Goal: Entertainment & Leisure: Consume media (video, audio)

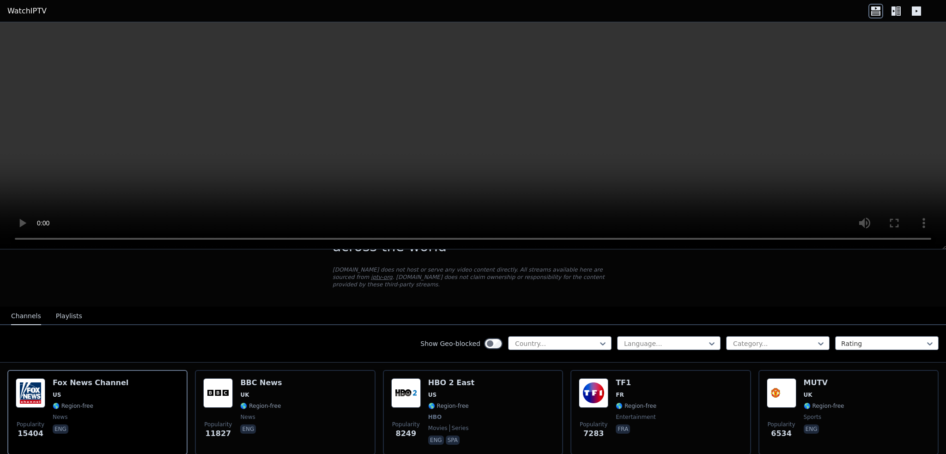
scroll to position [46, 0]
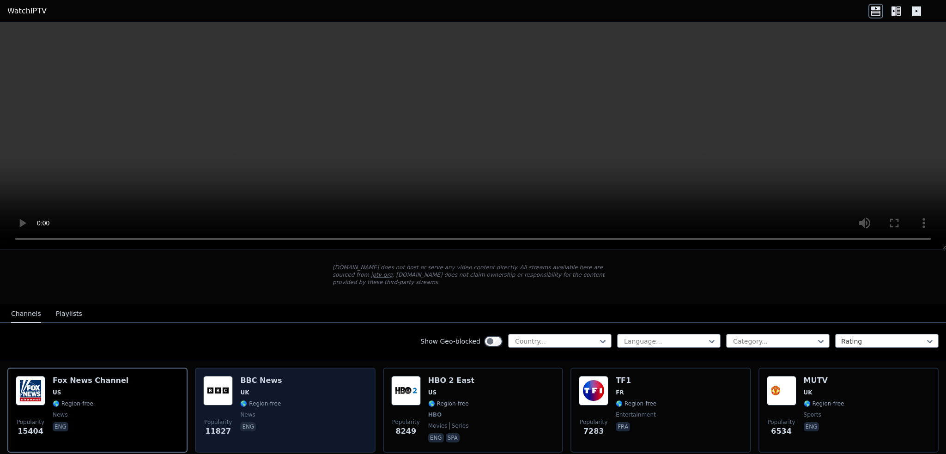
click at [291, 393] on div "Popularity 11827 BBC News UK 🌎 Region-free news eng" at bounding box center [285, 410] width 164 height 68
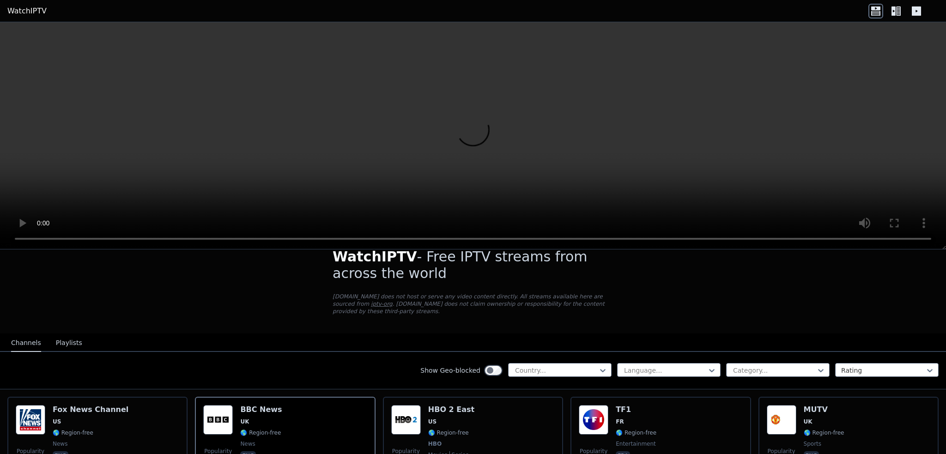
scroll to position [92, 0]
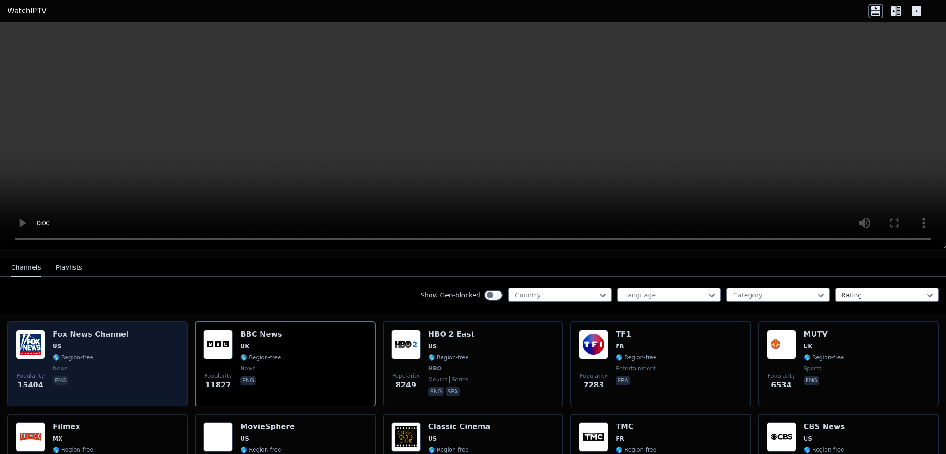
click at [141, 381] on div "Popularity 15404 [PERSON_NAME] US 🌎 Region-free news eng" at bounding box center [98, 364] width 164 height 68
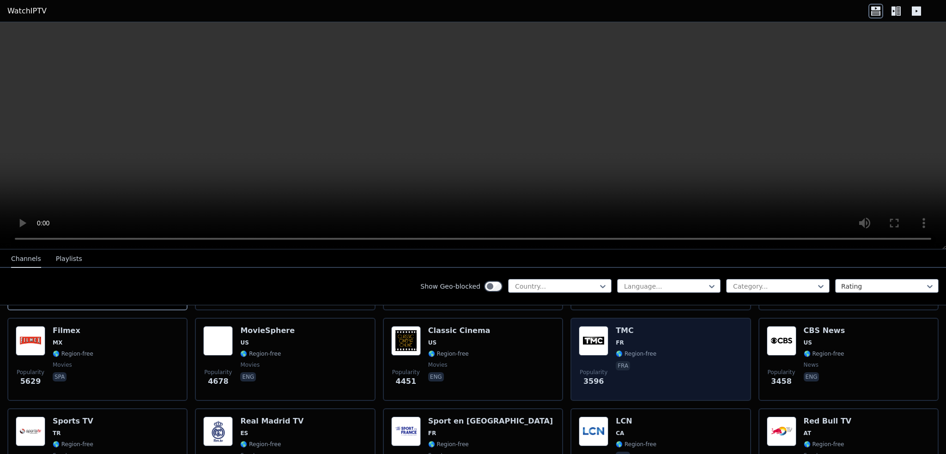
scroll to position [185, 0]
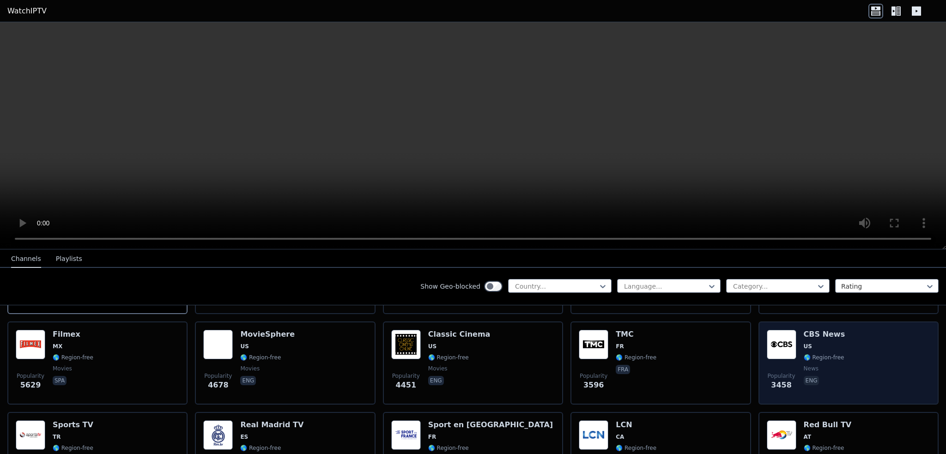
click at [771, 367] on span "Popularity 3458" at bounding box center [782, 382] width 30 height 30
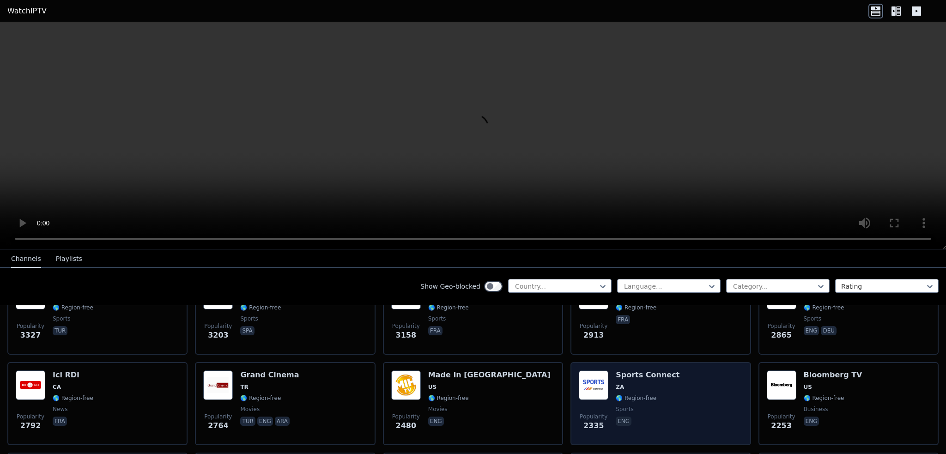
scroll to position [323, 0]
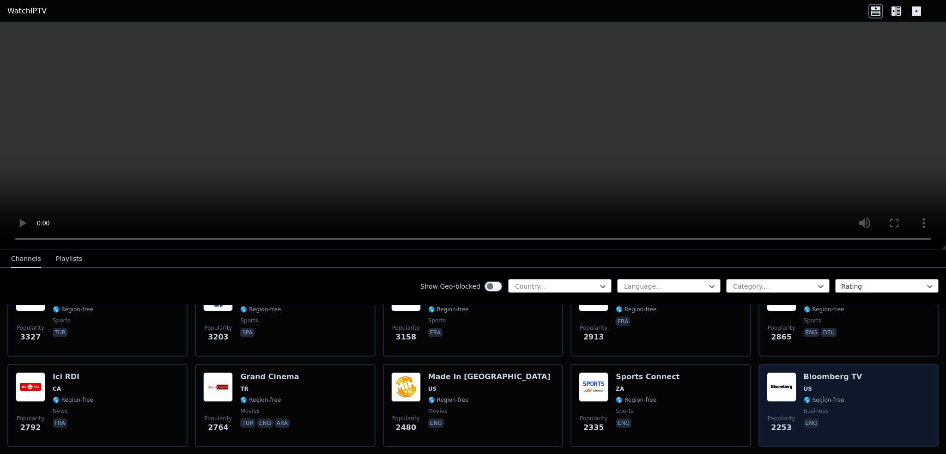
click at [826, 385] on span "US" at bounding box center [833, 388] width 59 height 7
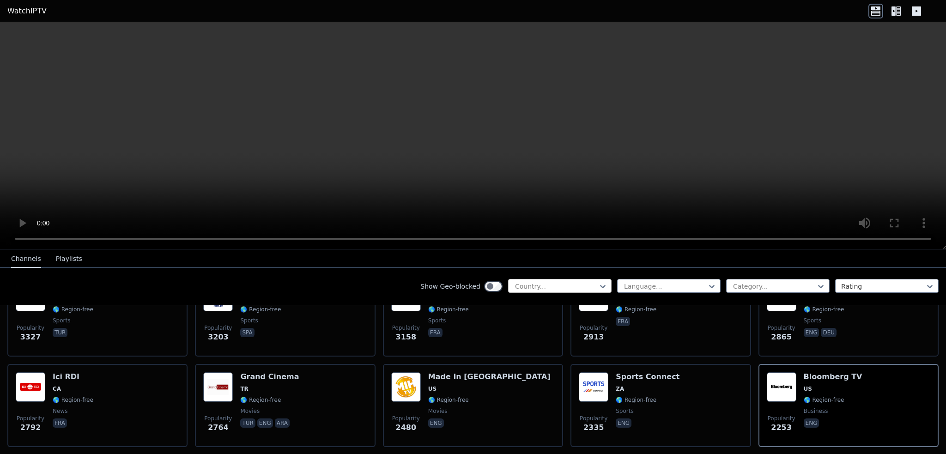
click at [584, 279] on div "Country..." at bounding box center [560, 286] width 104 height 14
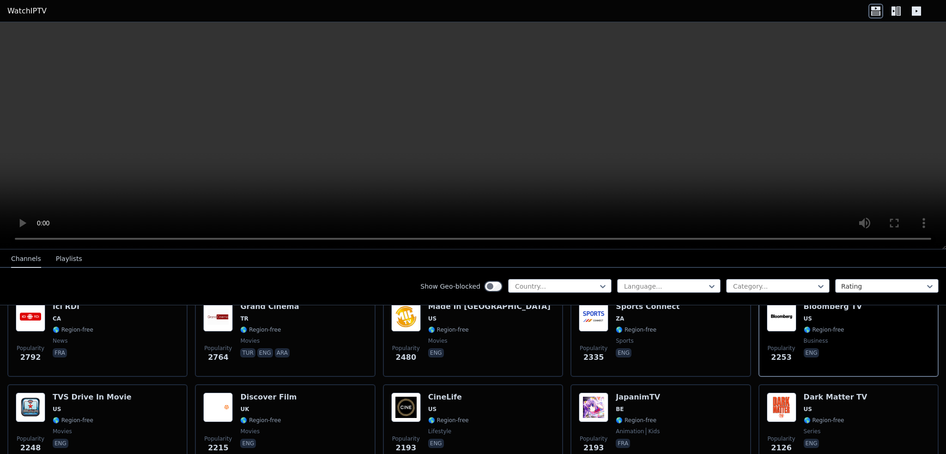
scroll to position [508, 0]
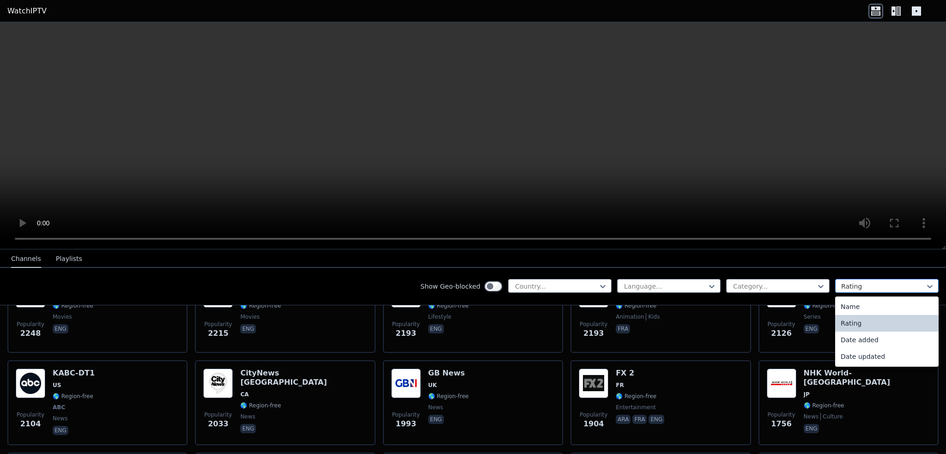
click at [835, 287] on div "Rating" at bounding box center [887, 286] width 104 height 14
click at [806, 286] on div at bounding box center [774, 286] width 84 height 9
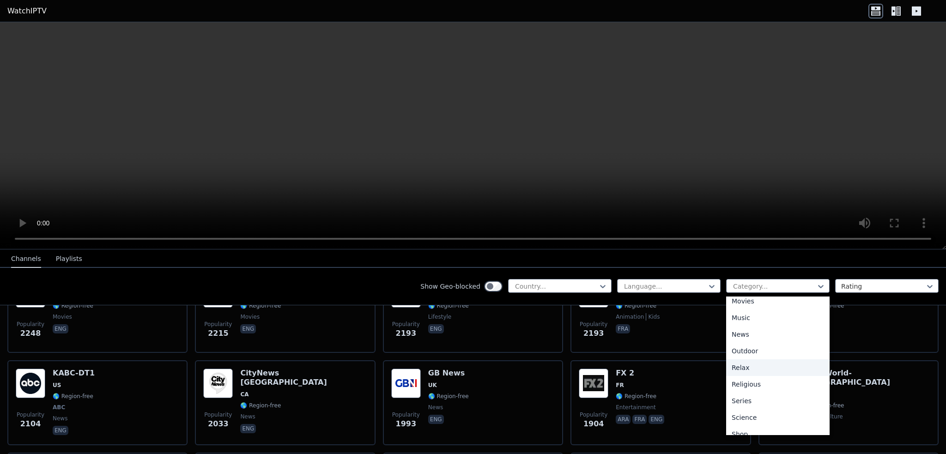
scroll to position [314, 0]
click at [756, 390] on div "Sports" at bounding box center [778, 392] width 104 height 17
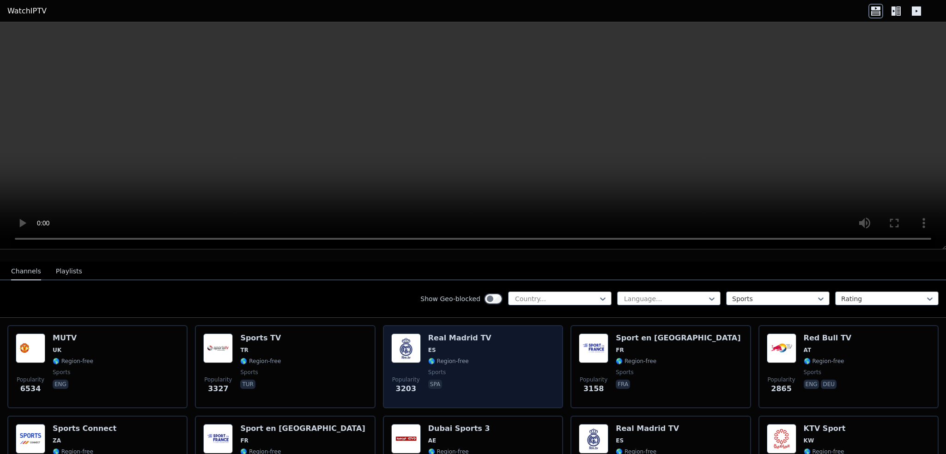
scroll to position [92, 0]
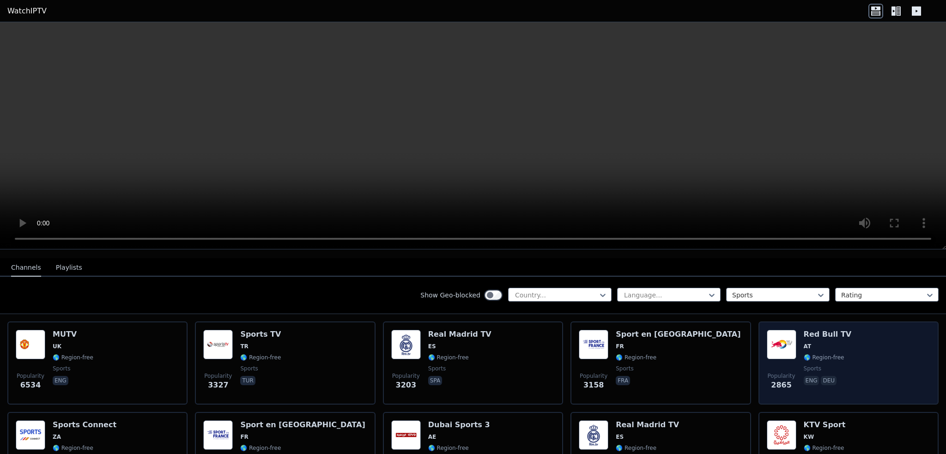
click at [785, 372] on span "Popularity" at bounding box center [782, 375] width 28 height 7
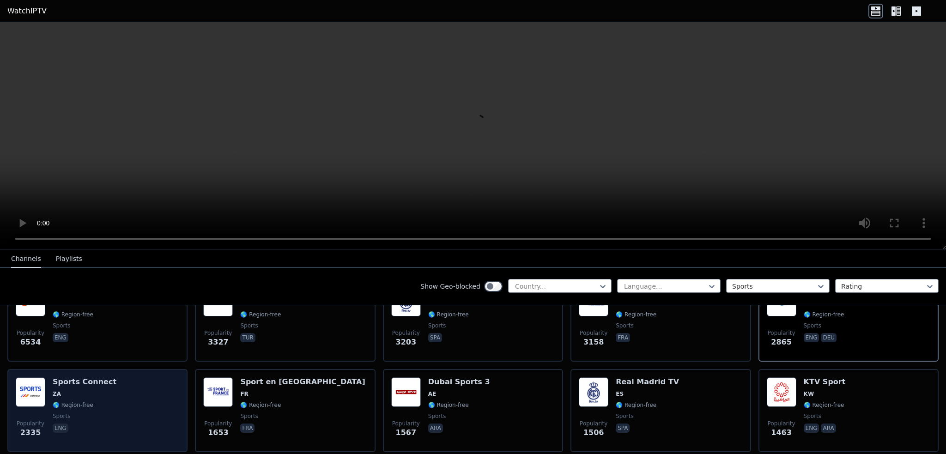
scroll to position [139, 0]
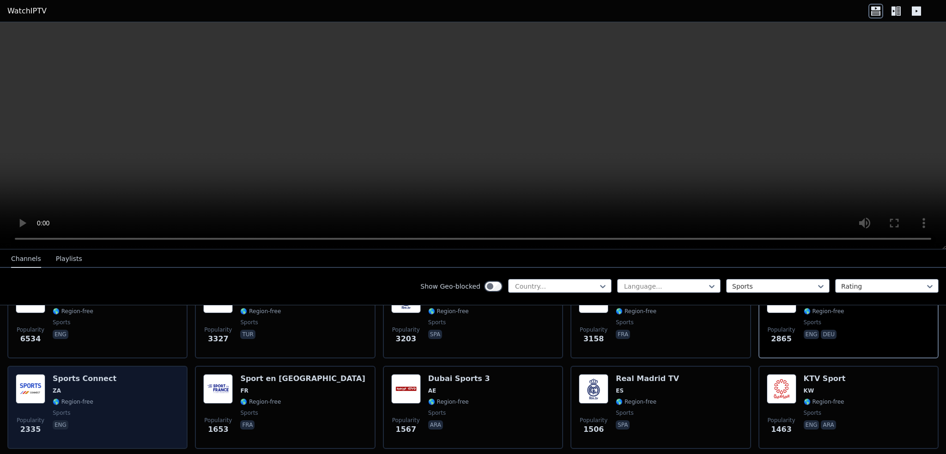
click at [107, 382] on div "Popularity 2335 Sports Connect ZA 🌎 Region-free sports eng" at bounding box center [98, 407] width 164 height 67
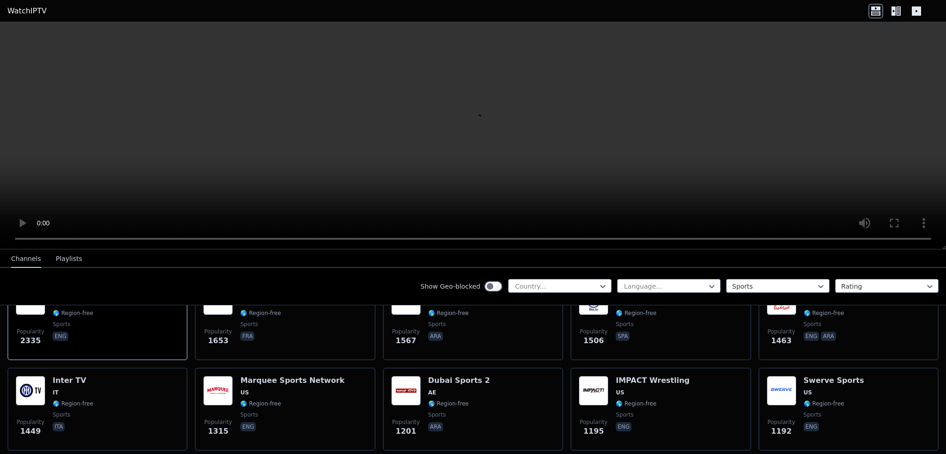
scroll to position [231, 0]
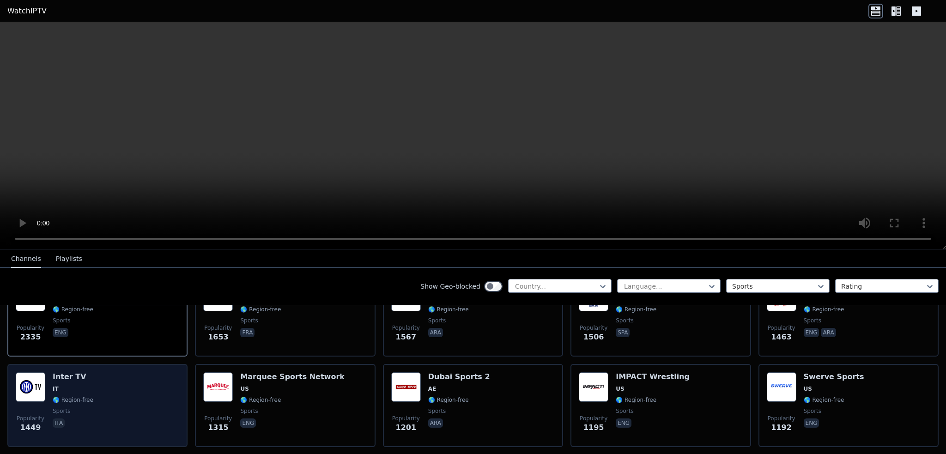
click at [88, 372] on h6 "Inter TV" at bounding box center [73, 376] width 41 height 9
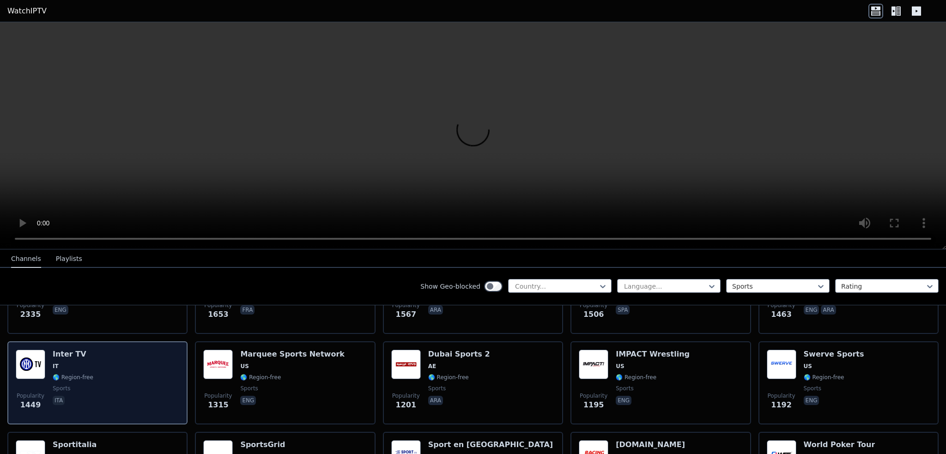
scroll to position [323, 0]
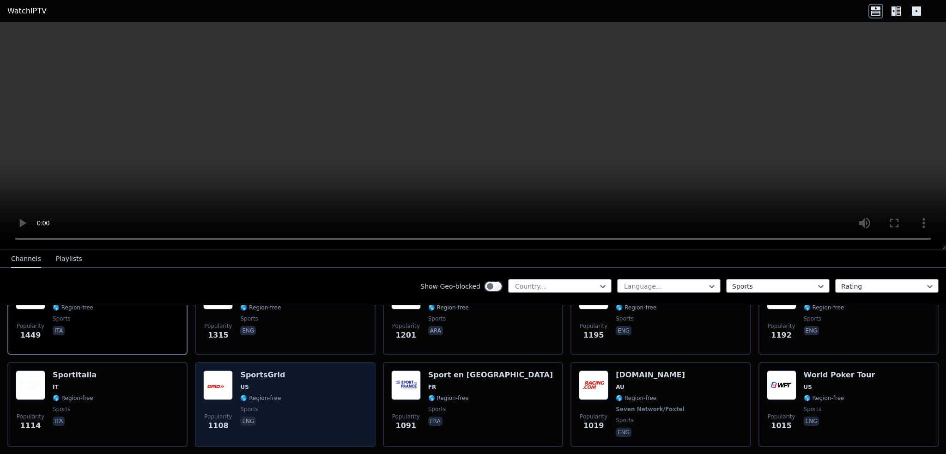
click at [286, 388] on div "Popularity 1108 SportsGrid US 🌎 Region-free sports eng" at bounding box center [285, 405] width 164 height 68
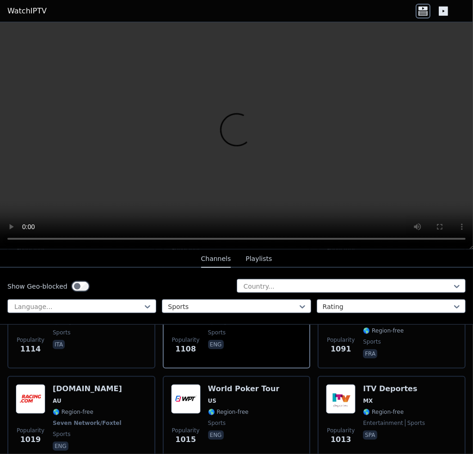
scroll to position [798, 0]
